Goal: Transaction & Acquisition: Purchase product/service

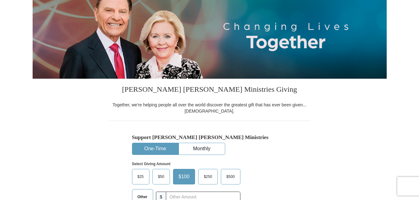
scroll to position [190, 0]
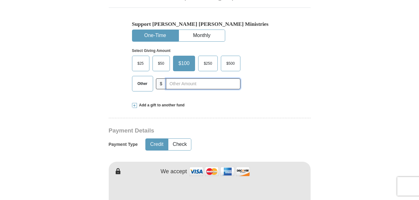
click at [172, 86] on input "text" at bounding box center [203, 83] width 74 height 11
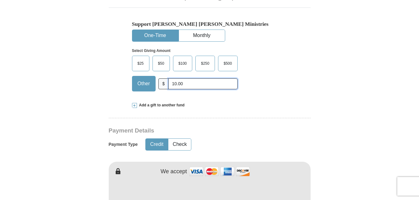
type input "10.00"
click at [261, 81] on div "$25 $50 $100 $250 $500 $" at bounding box center [196, 76] width 129 height 40
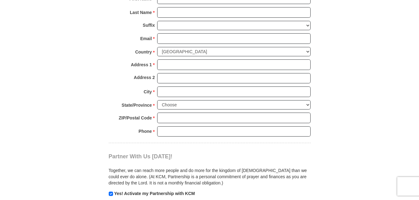
scroll to position [443, 0]
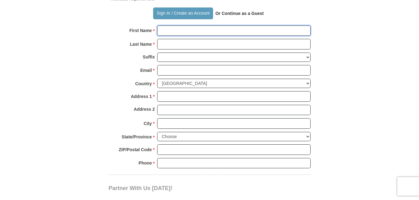
click at [185, 30] on input "First Name *" at bounding box center [233, 30] width 153 height 11
type input "j"
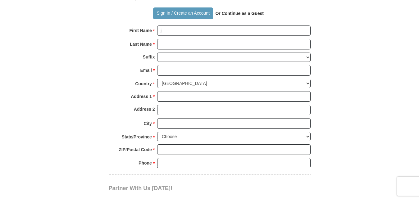
type input "F"
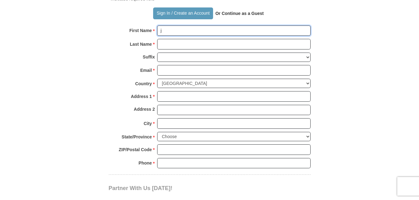
type input "[PERSON_NAME]"
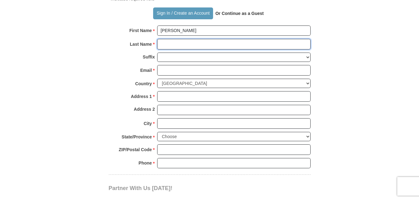
type input "[PERSON_NAME]"
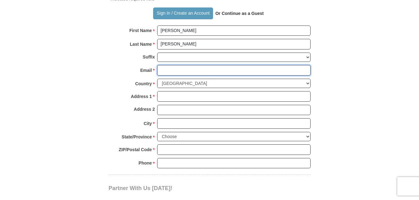
type input "[EMAIL_ADDRESS][DOMAIN_NAME]"
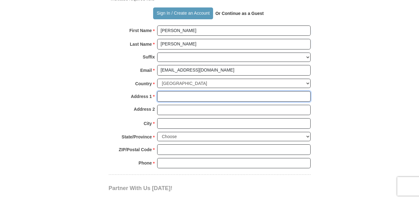
type input "[STREET_ADDRESS]"
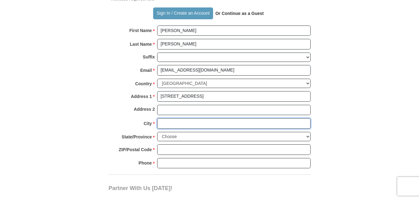
type input "[GEOGRAPHIC_DATA]"
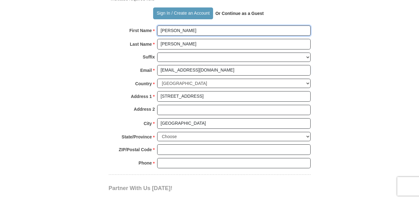
scroll to position [507, 0]
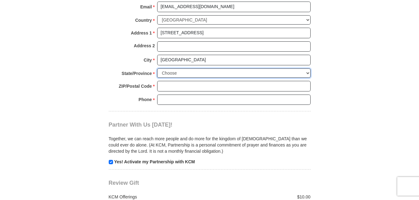
click at [308, 72] on select "Choose [US_STATE] [US_STATE] [US_STATE] [US_STATE] [US_STATE] Armed Forces Amer…" at bounding box center [233, 73] width 153 height 10
select select "FL"
click option "[US_STATE]" at bounding box center [0, 0] width 0 height 0
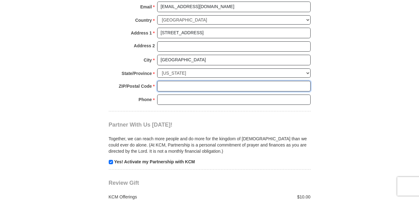
click at [175, 89] on input "ZIP/Postal Code *" at bounding box center [233, 86] width 153 height 11
type input "32068-5248"
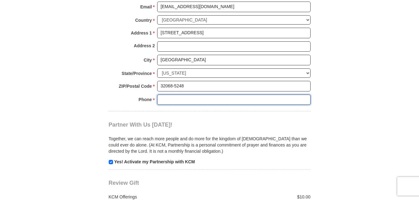
type input "9042919628"
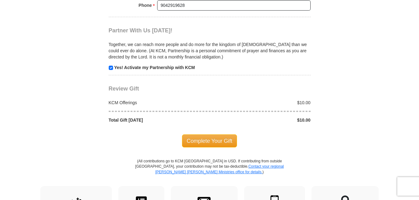
scroll to position [602, 0]
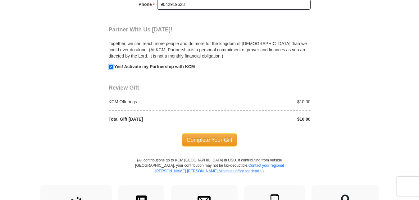
click at [111, 67] on input "checkbox" at bounding box center [111, 67] width 4 height 4
checkbox input "false"
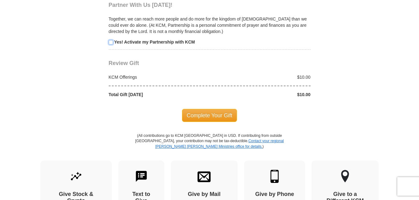
scroll to position [633, 0]
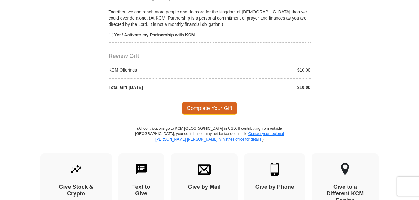
click at [204, 106] on span "Complete Your Gift" at bounding box center [209, 108] width 55 height 13
